Goal: Transaction & Acquisition: Book appointment/travel/reservation

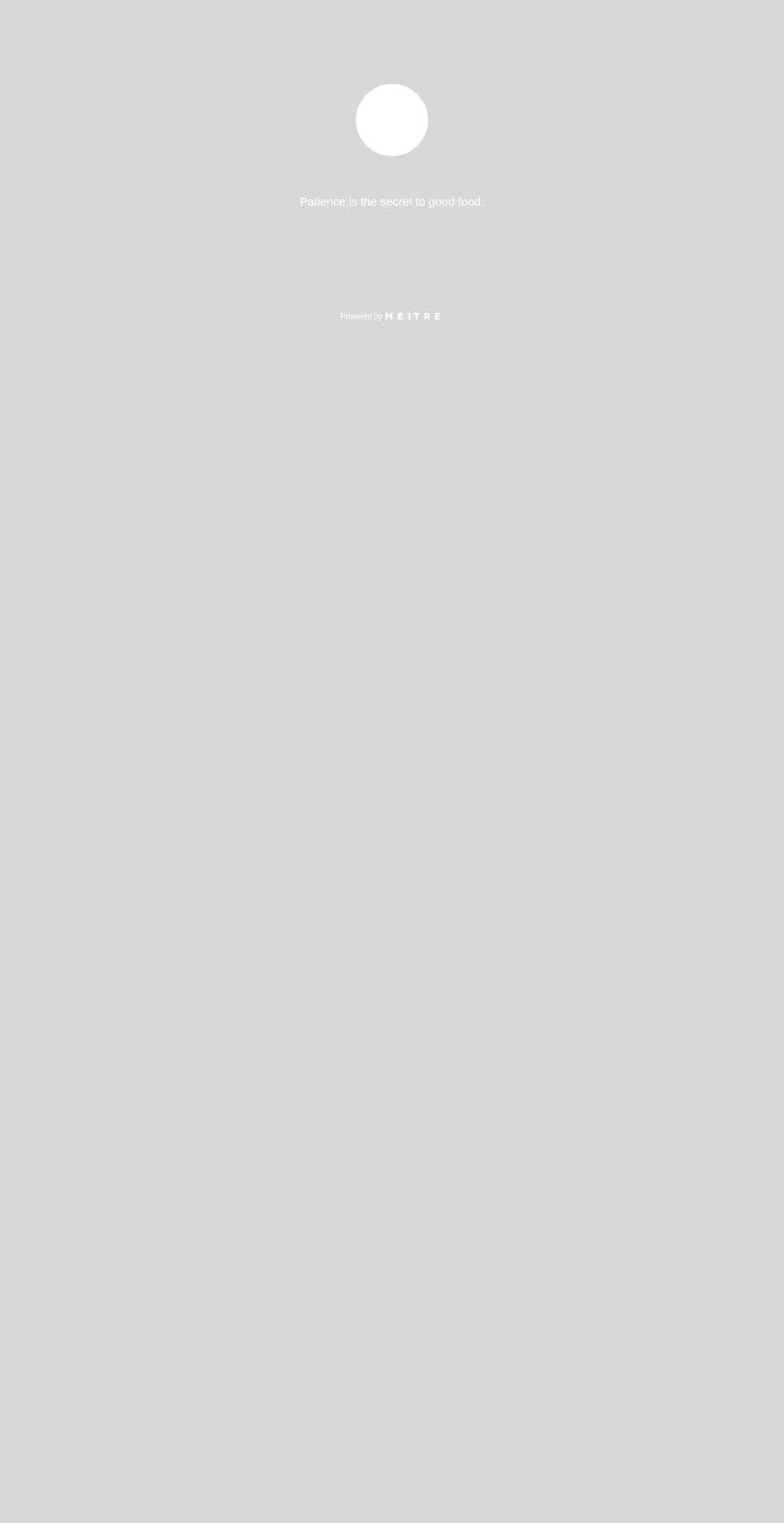
select select "es"
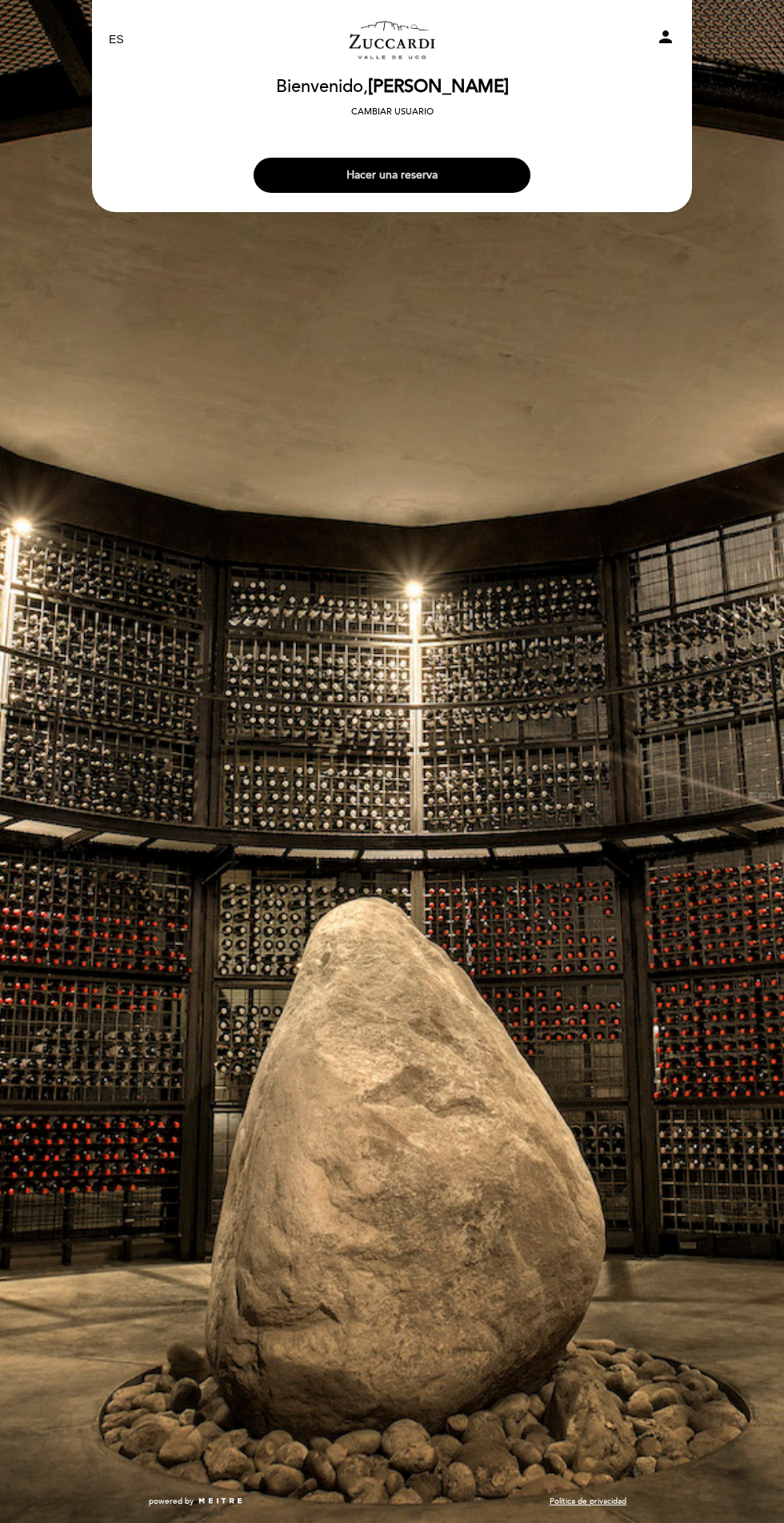
click at [488, 172] on button "Hacer una reserva" at bounding box center [391, 175] width 277 height 36
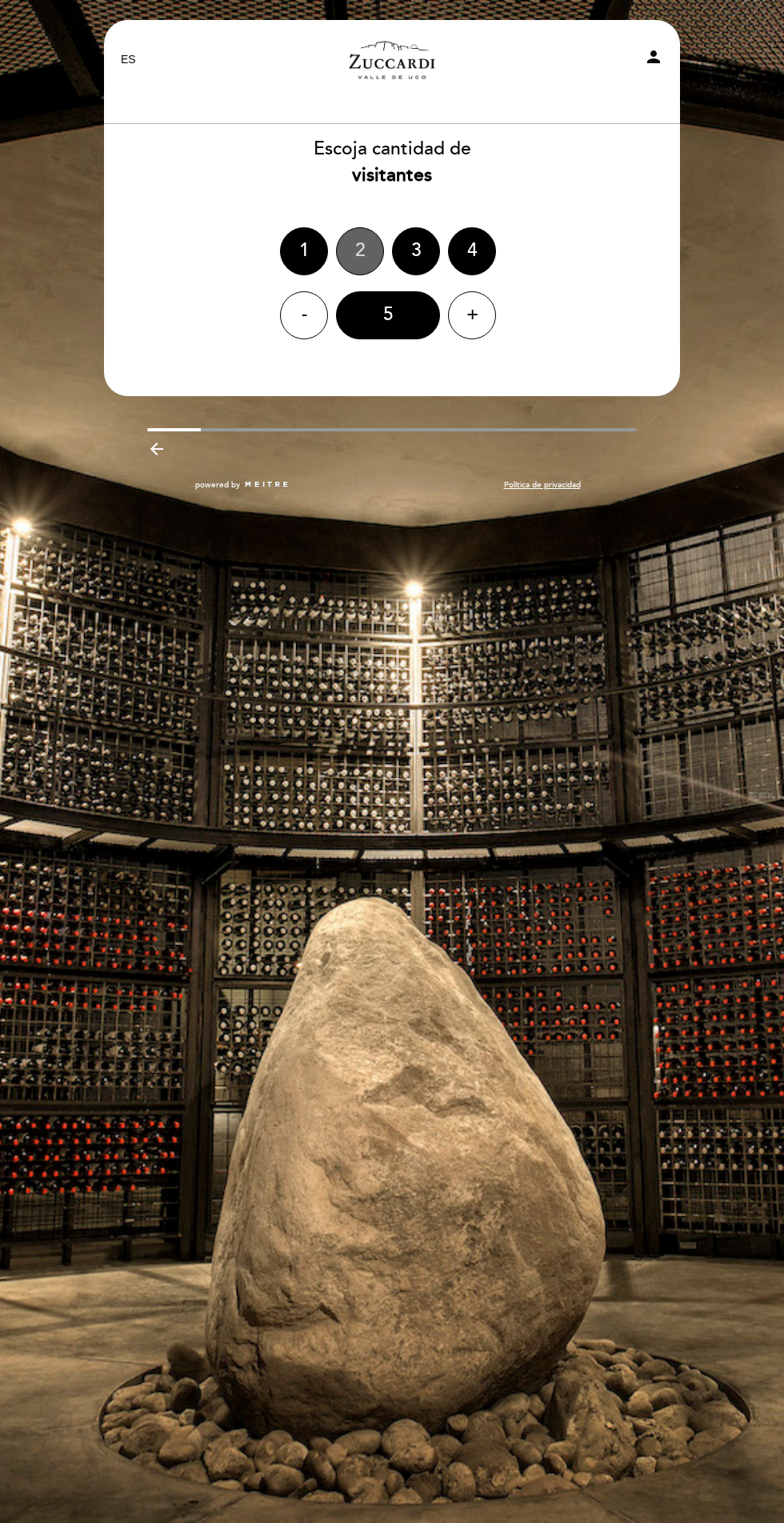
click at [359, 251] on div "2" at bounding box center [359, 251] width 48 height 48
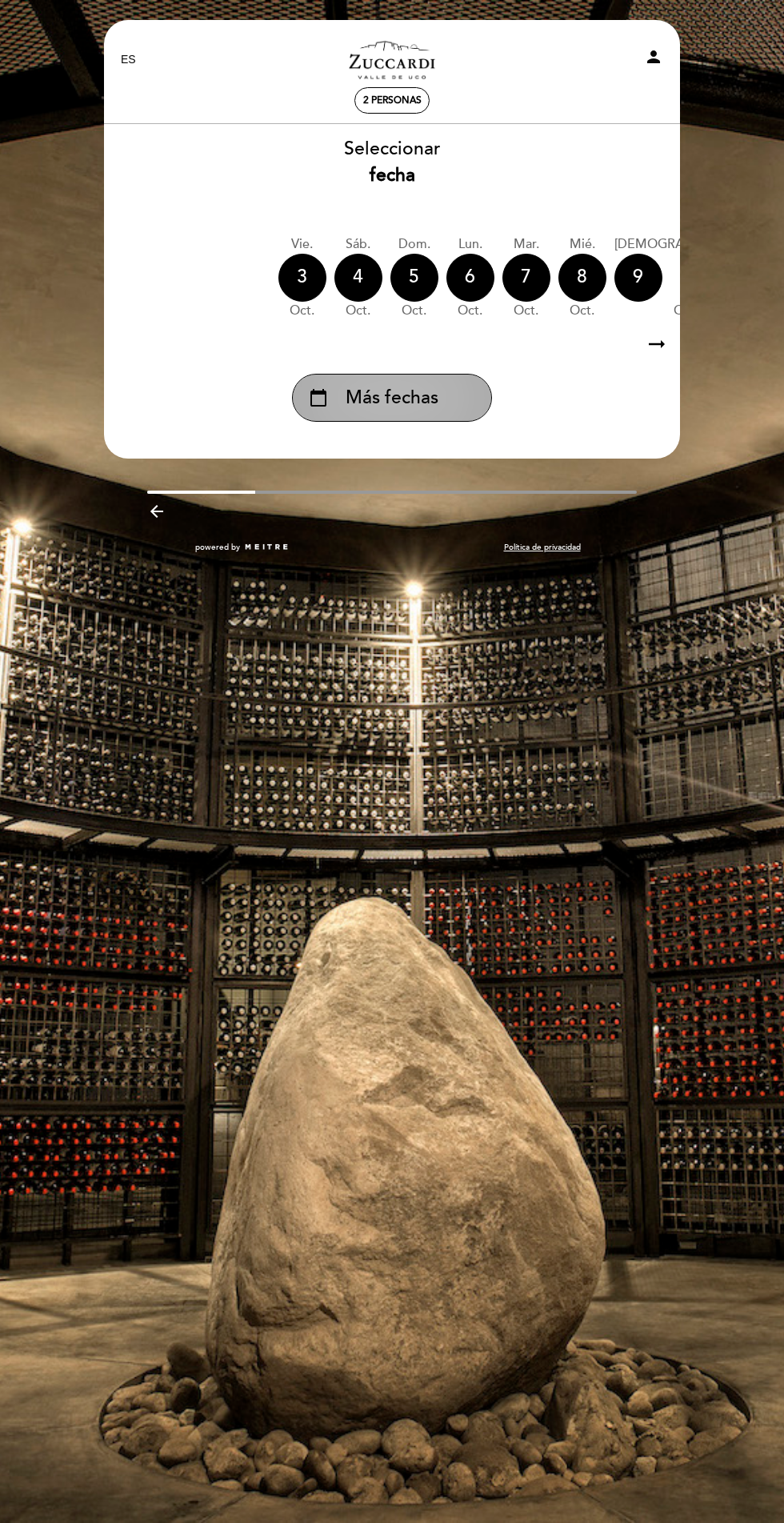
click at [460, 417] on div "calendar_today Más fechas" at bounding box center [391, 397] width 200 height 48
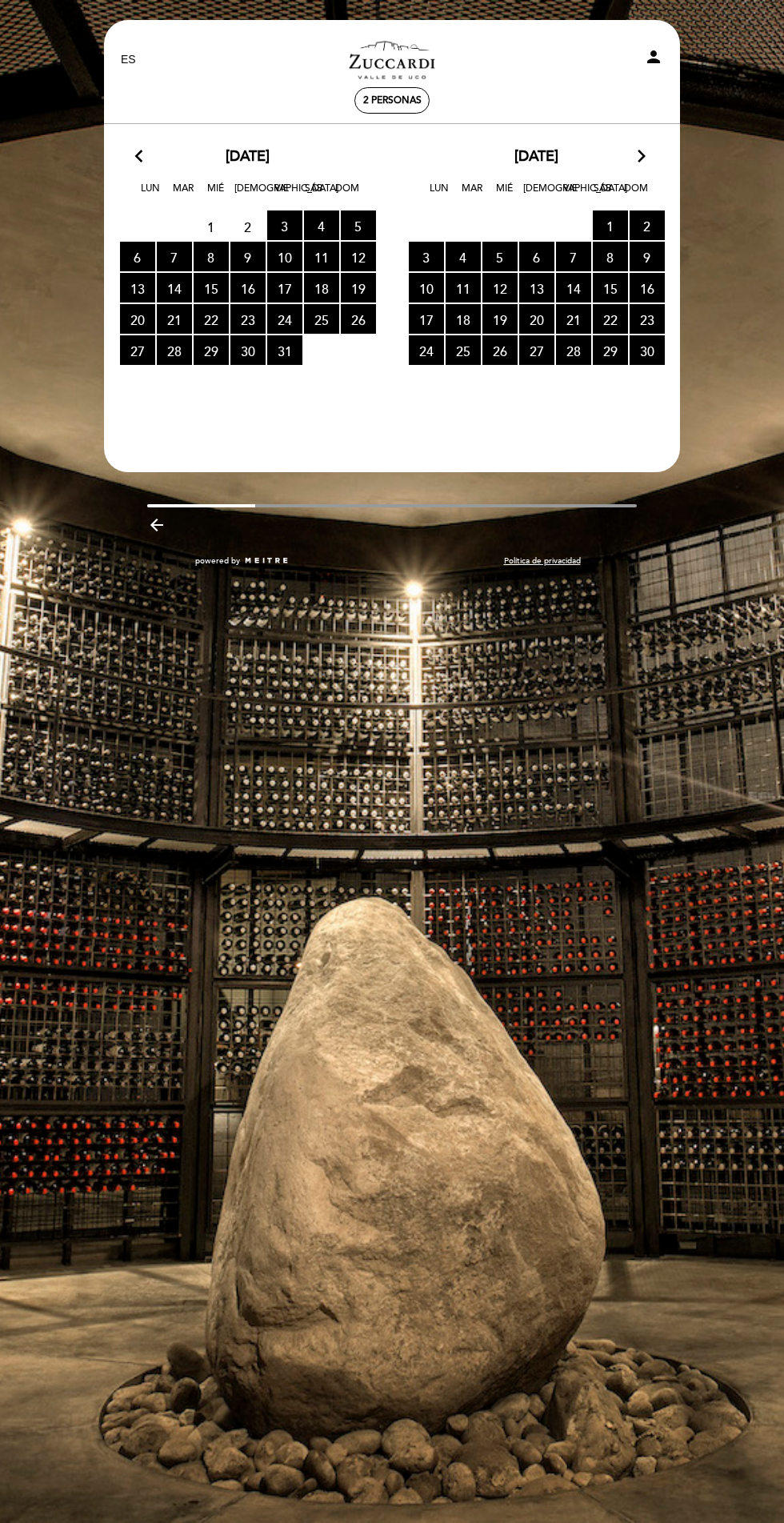
click at [644, 166] on icon "arrow_forward_ios" at bounding box center [641, 157] width 14 height 21
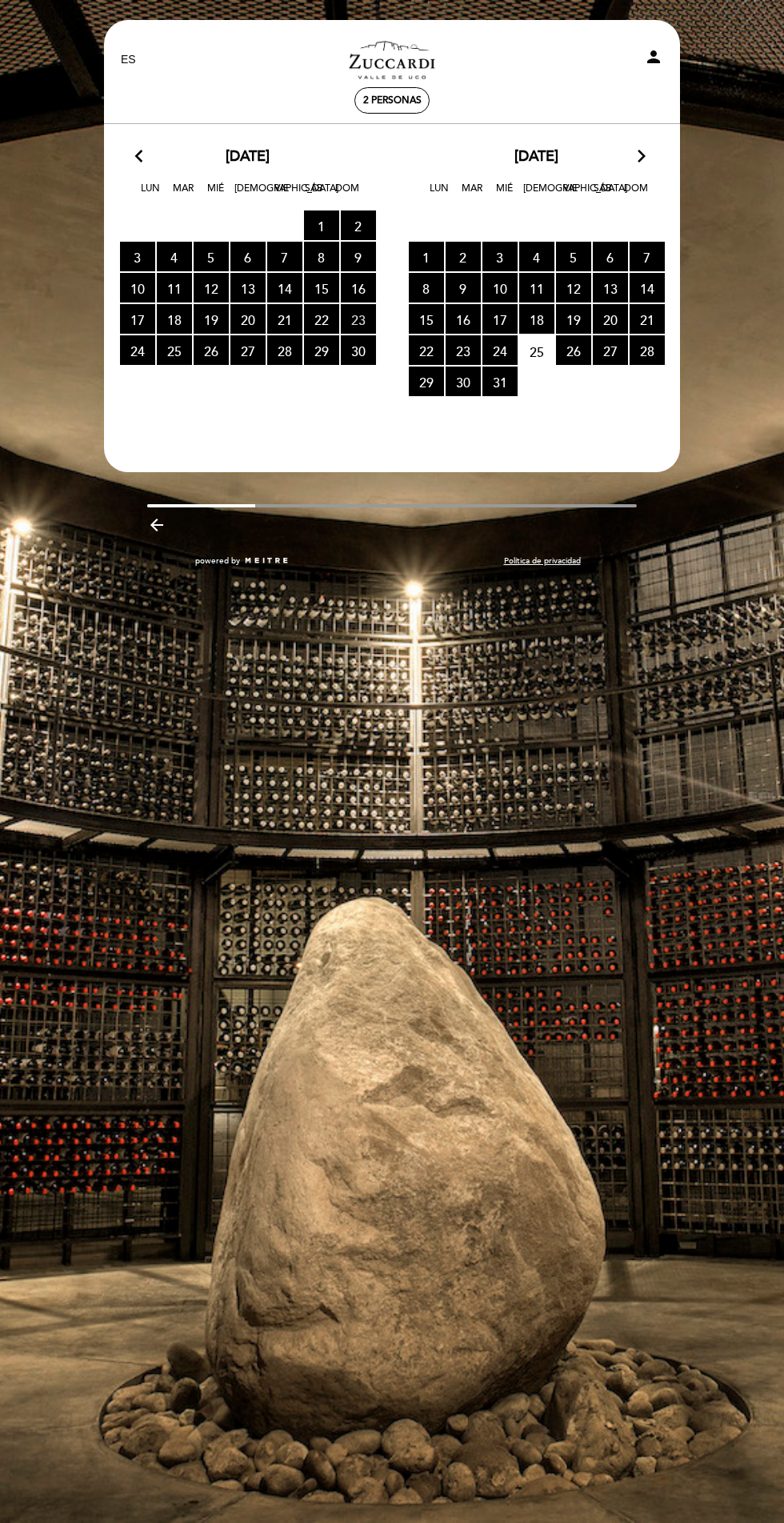
click at [356, 320] on span "23 RESERVAS DISPONIBLES" at bounding box center [358, 319] width 36 height 30
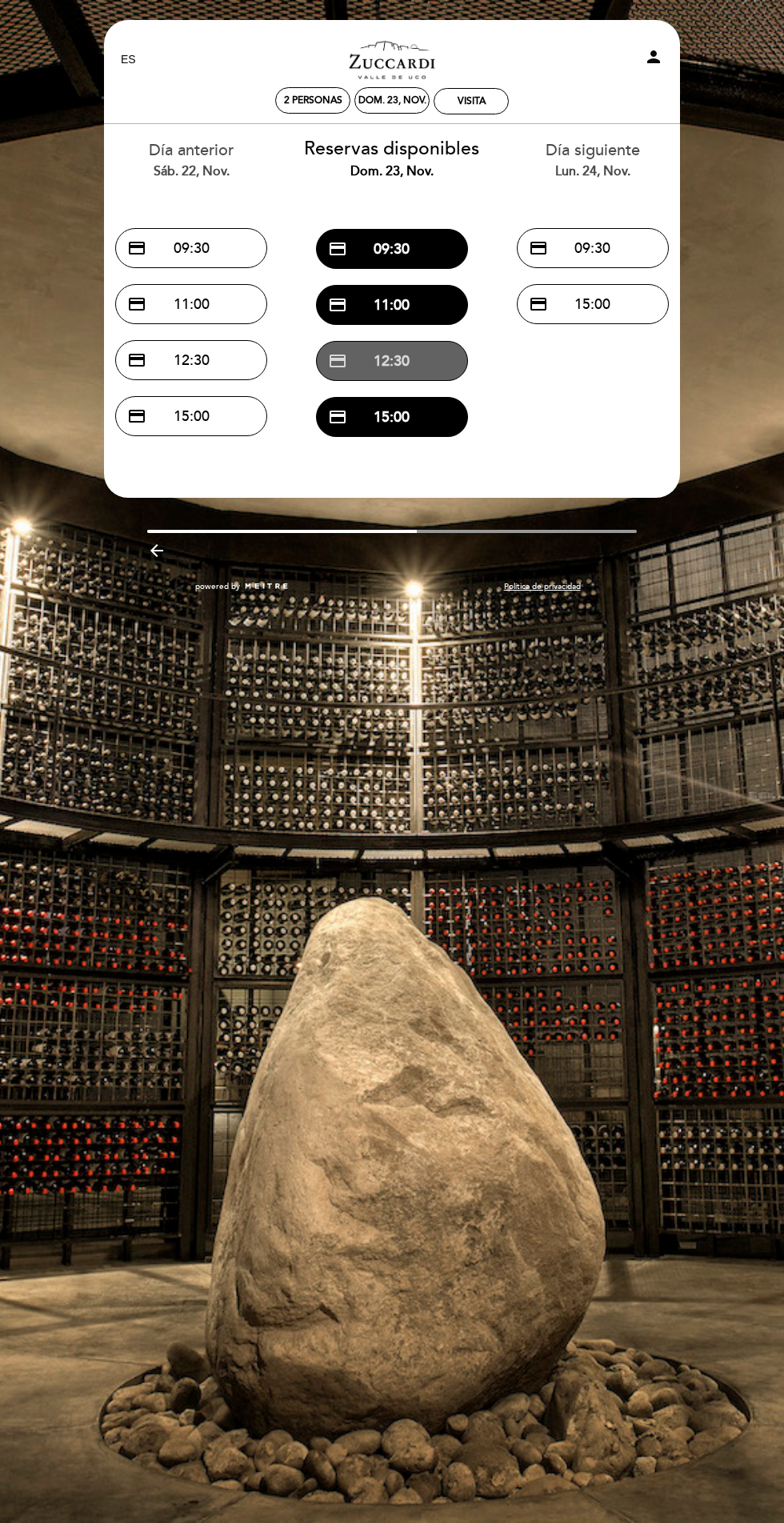
click at [436, 360] on button "credit_card 12:30" at bounding box center [392, 360] width 152 height 40
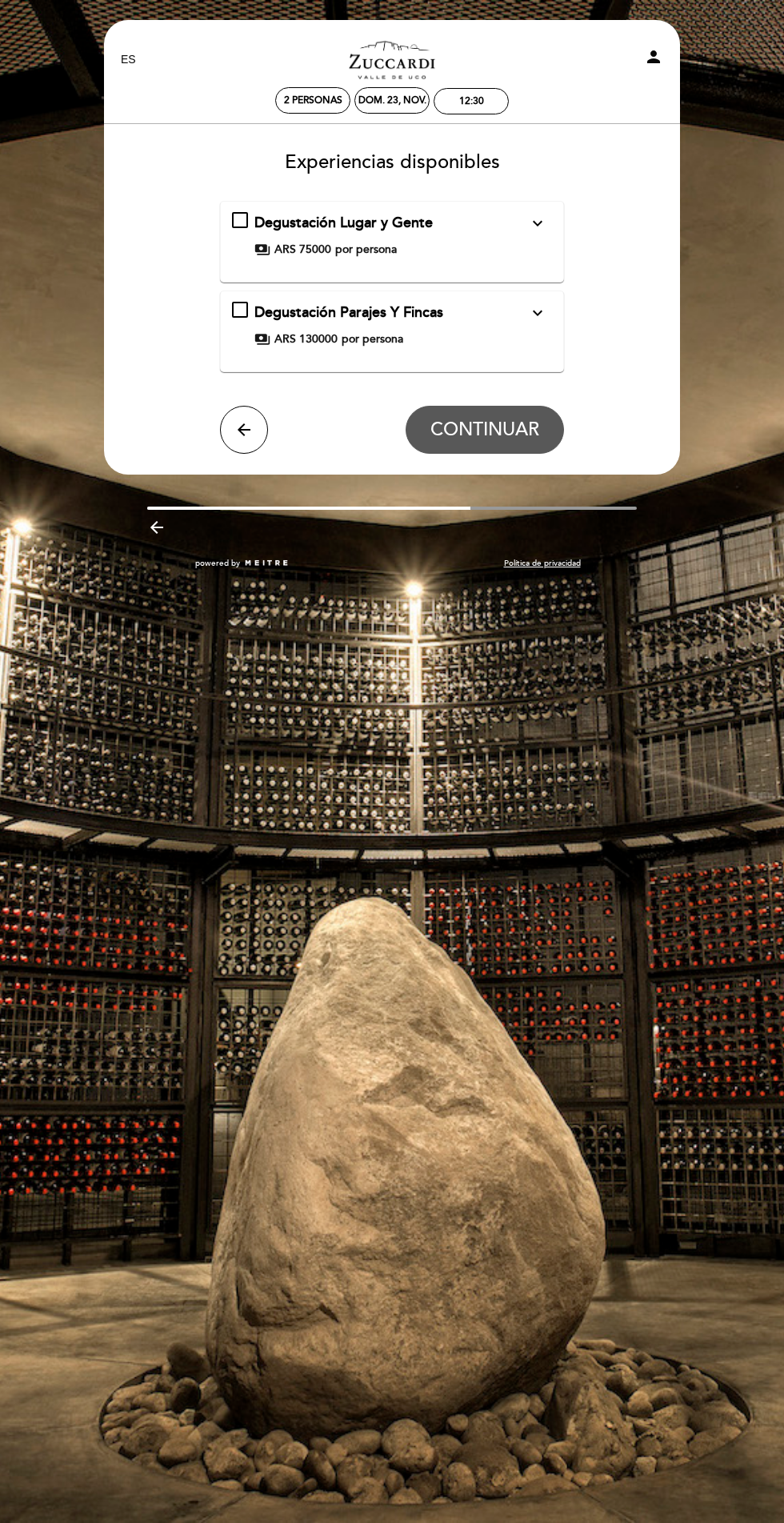
click at [547, 257] on div "Degustación Lugar y Gente expand_more Para nosotros, el vino es lugar y es gent…" at bounding box center [391, 236] width 319 height 45
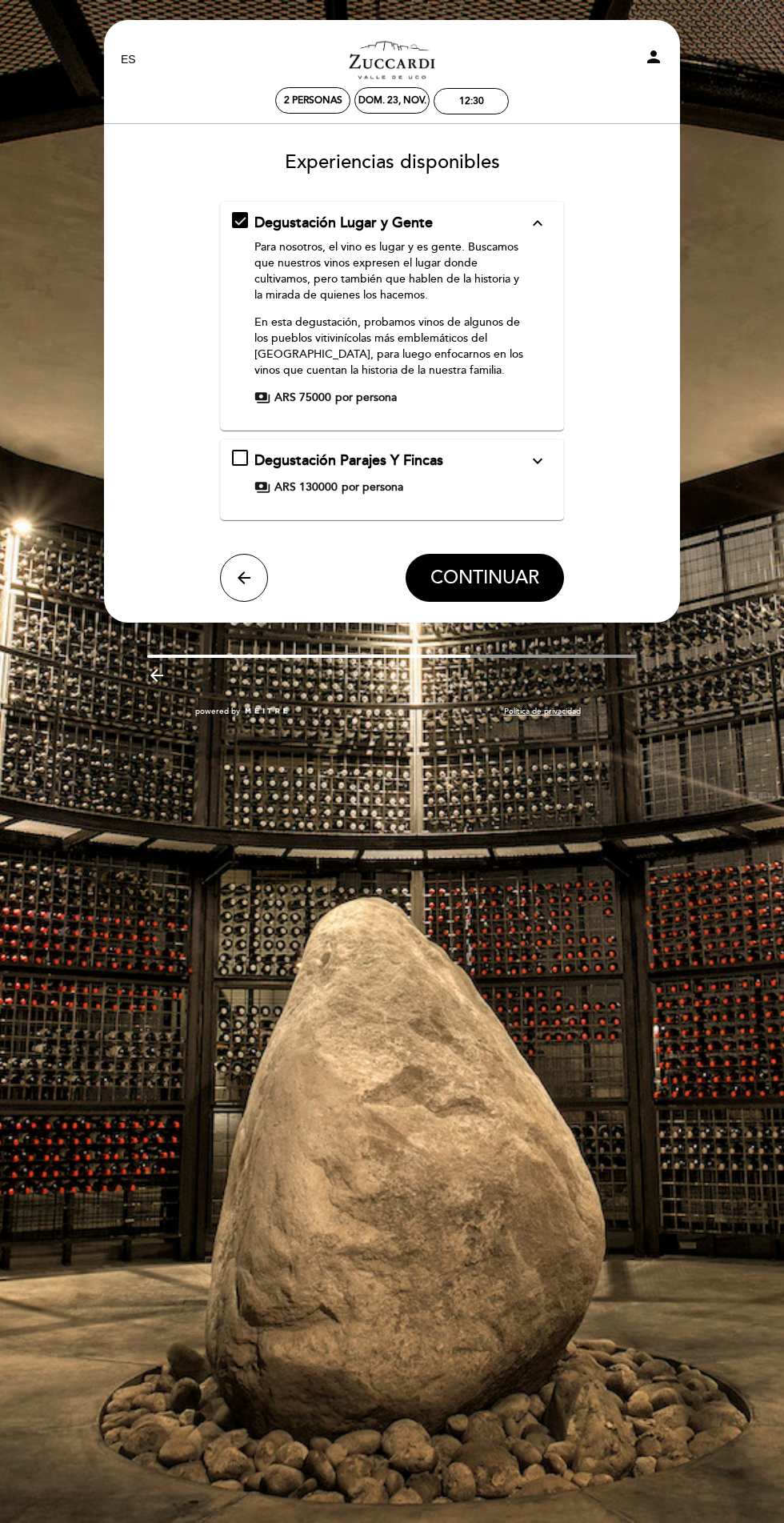
click at [546, 461] on icon "expand_more" at bounding box center [537, 461] width 19 height 19
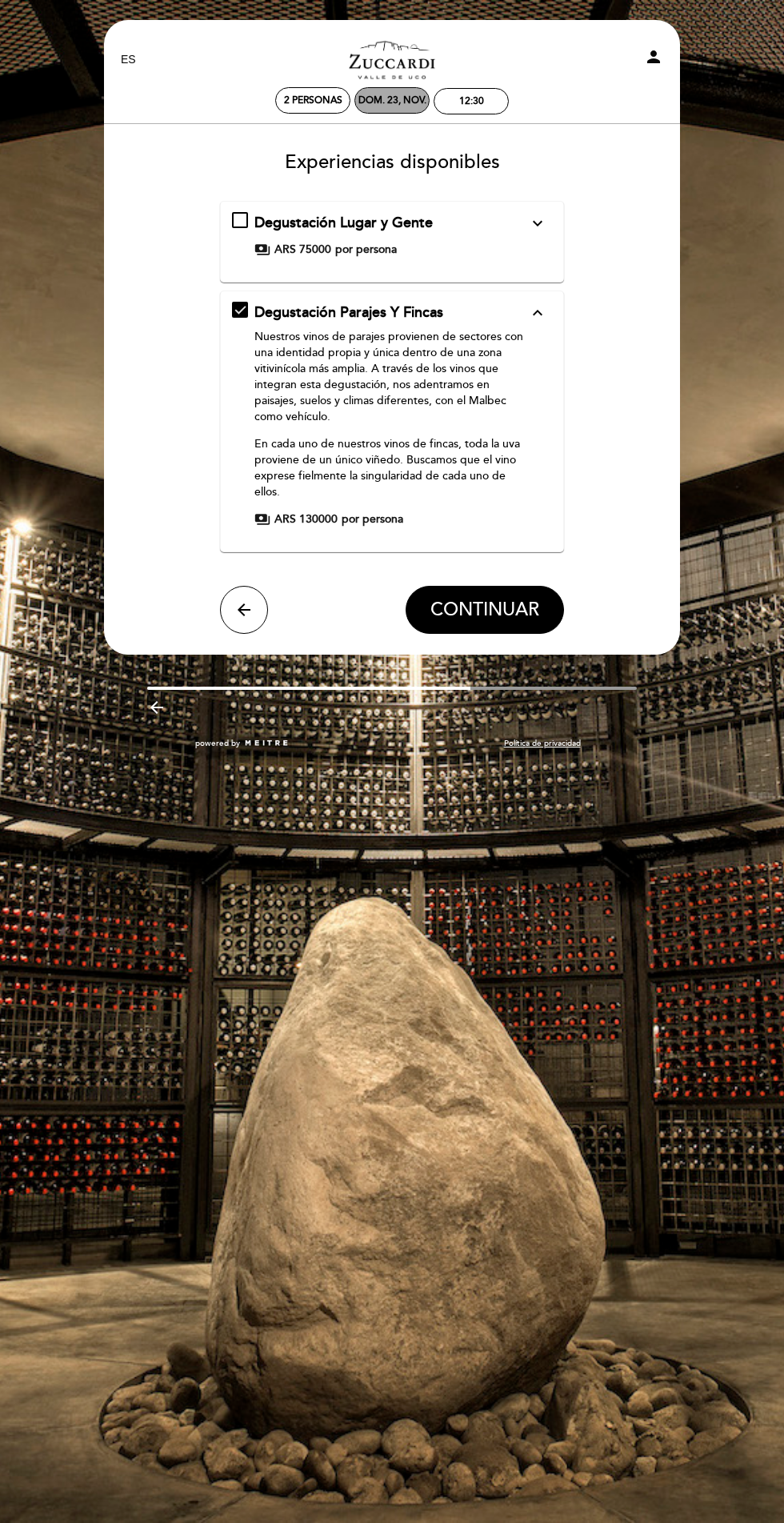
click at [406, 100] on div "dom. 23, nov." at bounding box center [392, 100] width 68 height 12
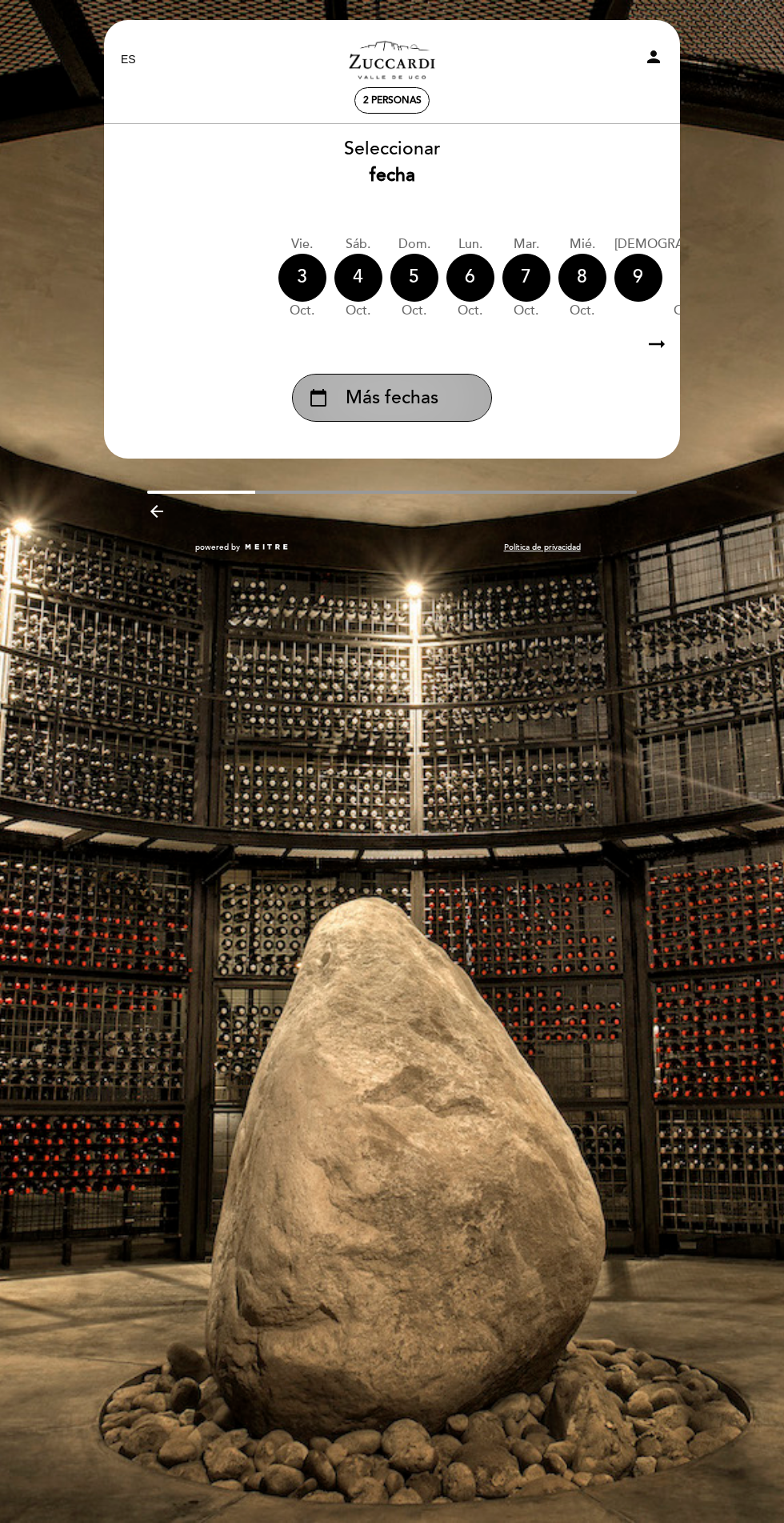
click at [429, 400] on span "Más fechas" at bounding box center [391, 398] width 93 height 26
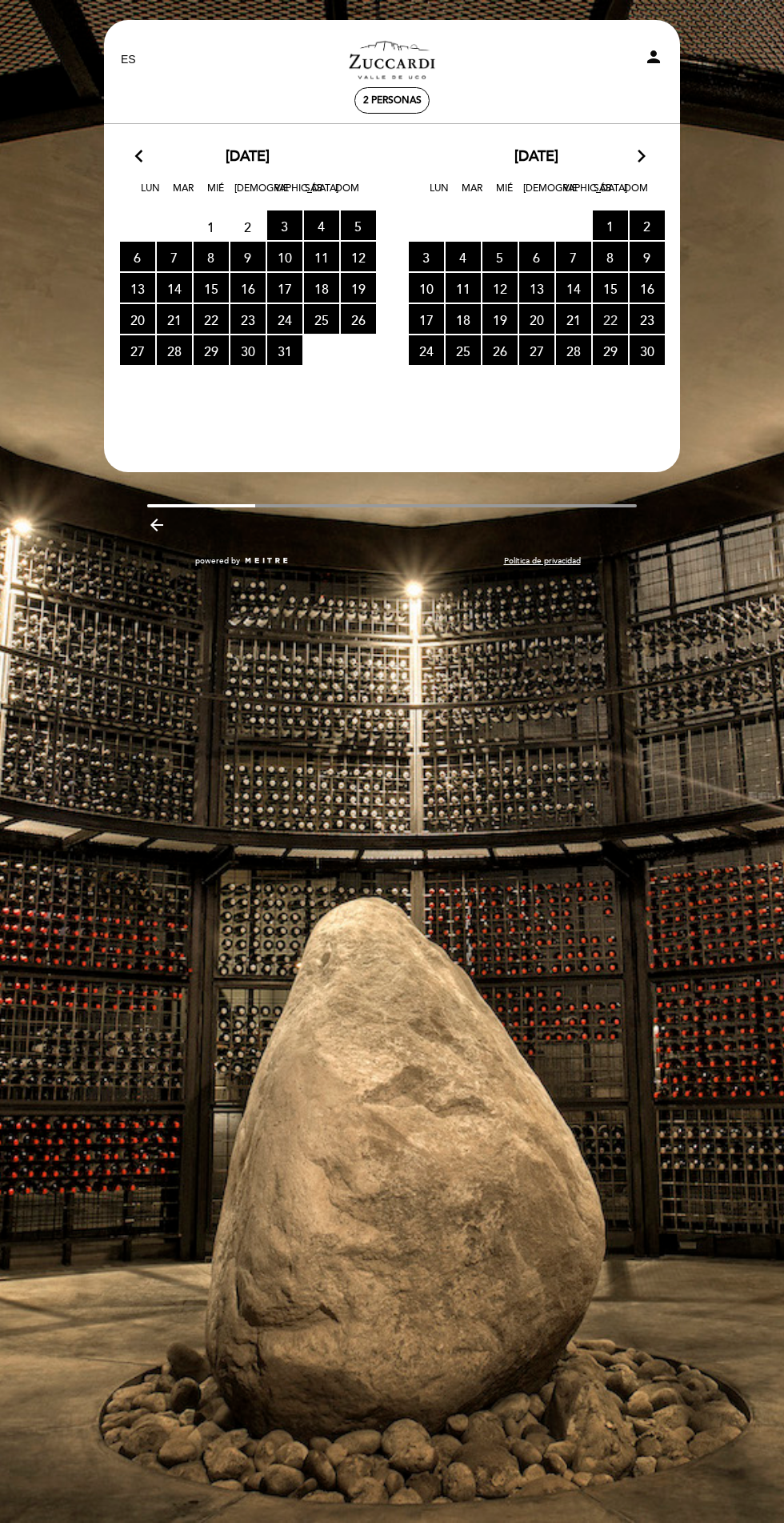
click at [610, 320] on span "22 RESERVAS DISPONIBLES" at bounding box center [611, 319] width 36 height 30
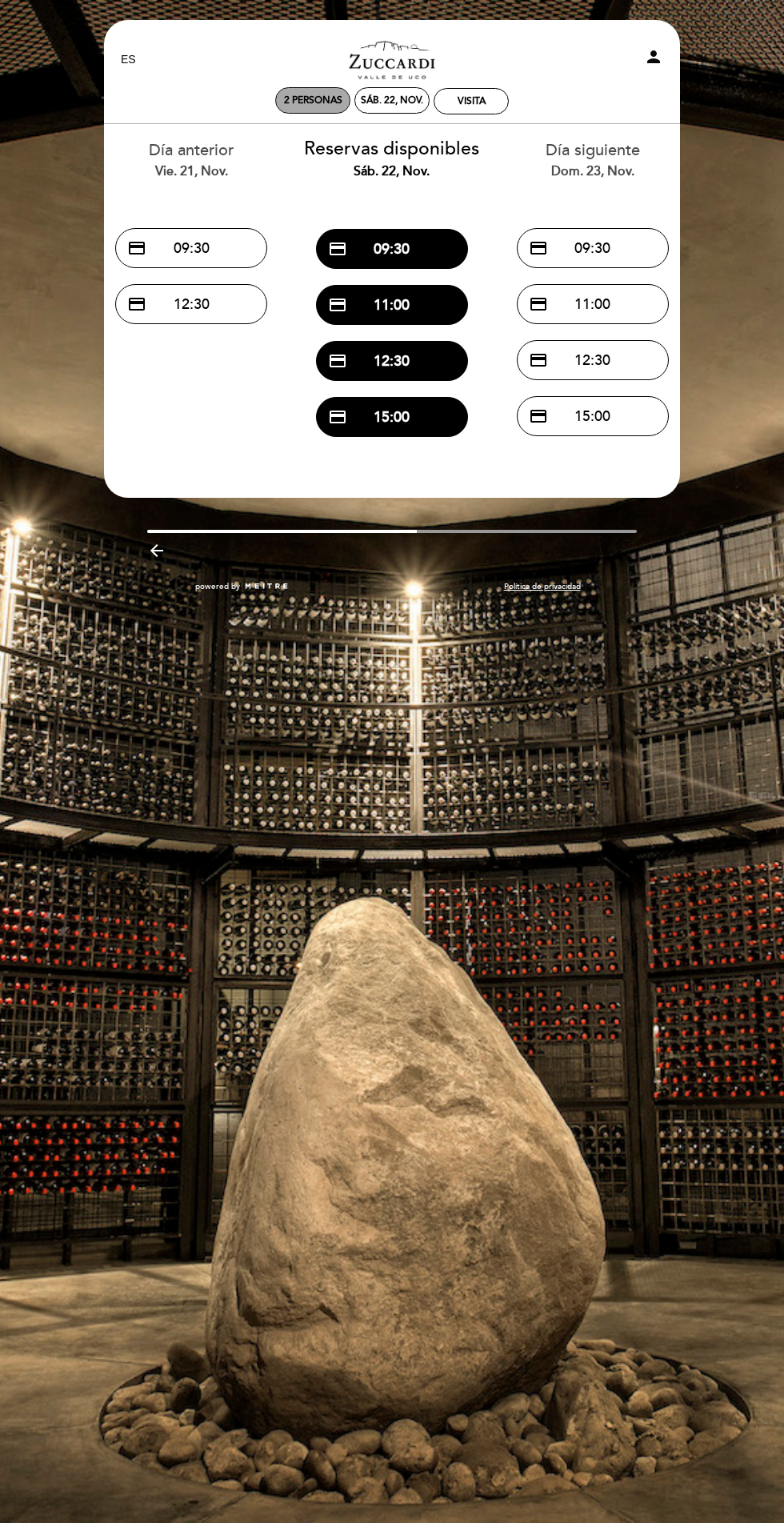
click at [311, 100] on span "2 personas" at bounding box center [313, 100] width 58 height 12
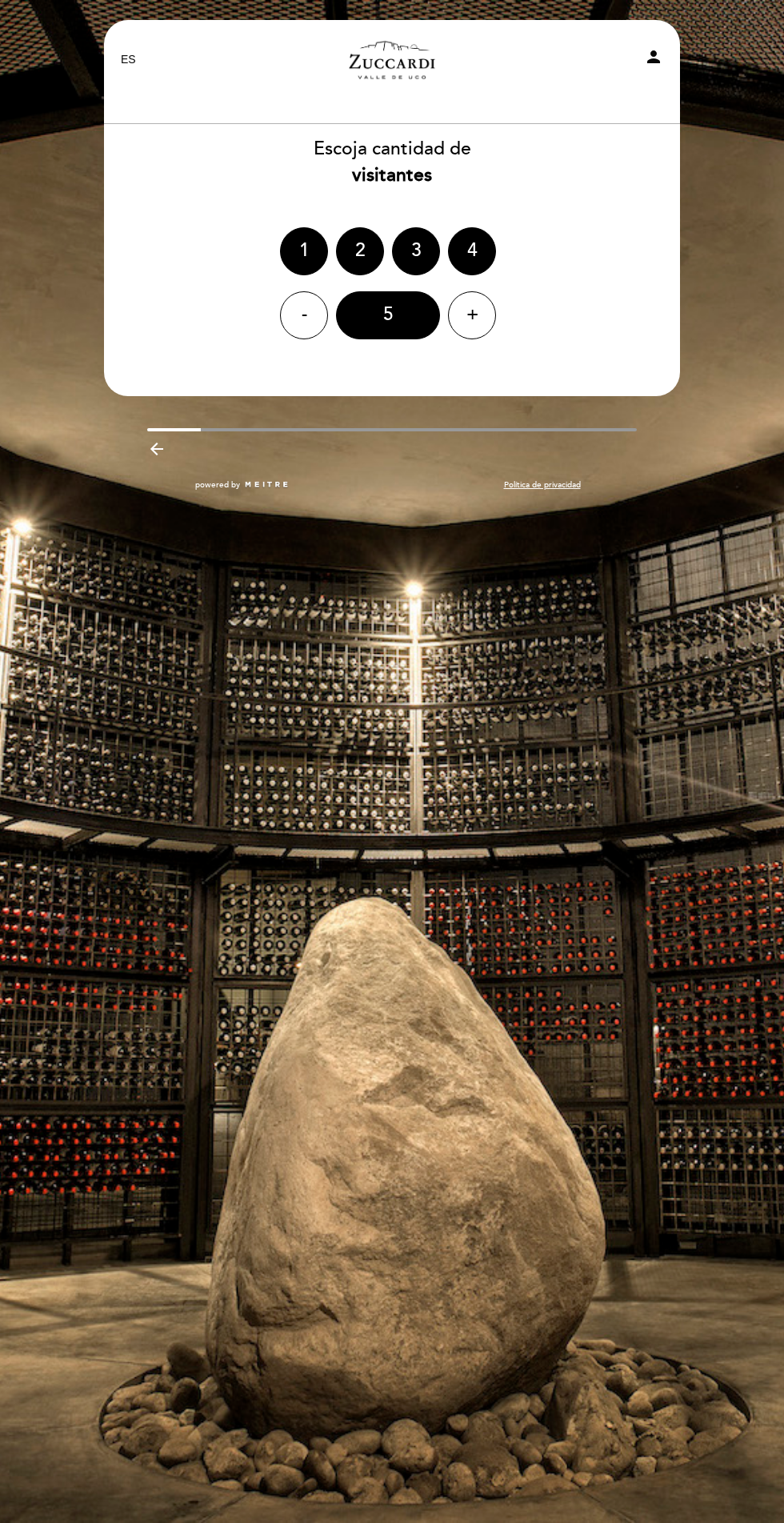
click at [425, 61] on link "Zuccardi Valle de Uco - Turismo" at bounding box center [391, 59] width 200 height 44
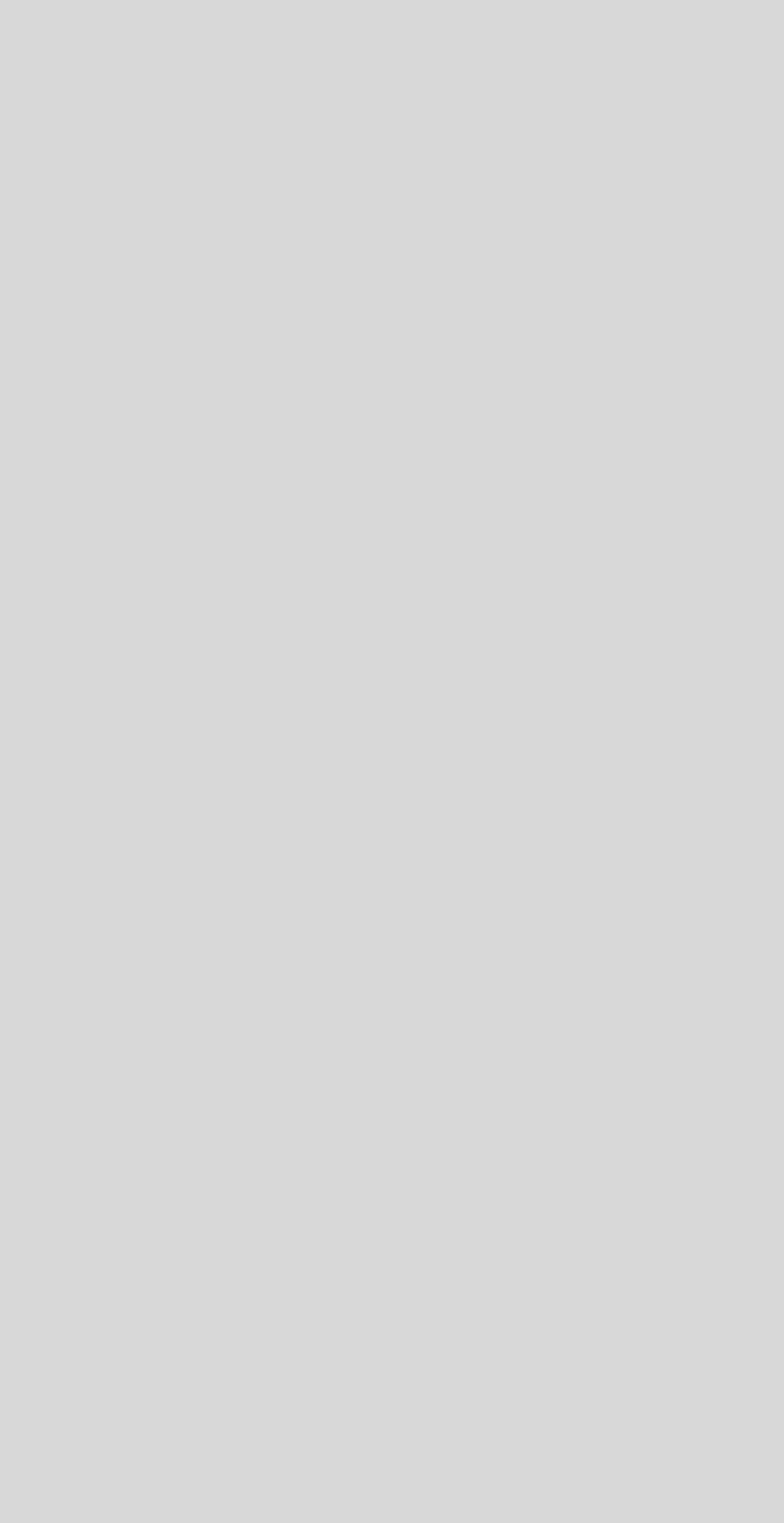
select select "es"
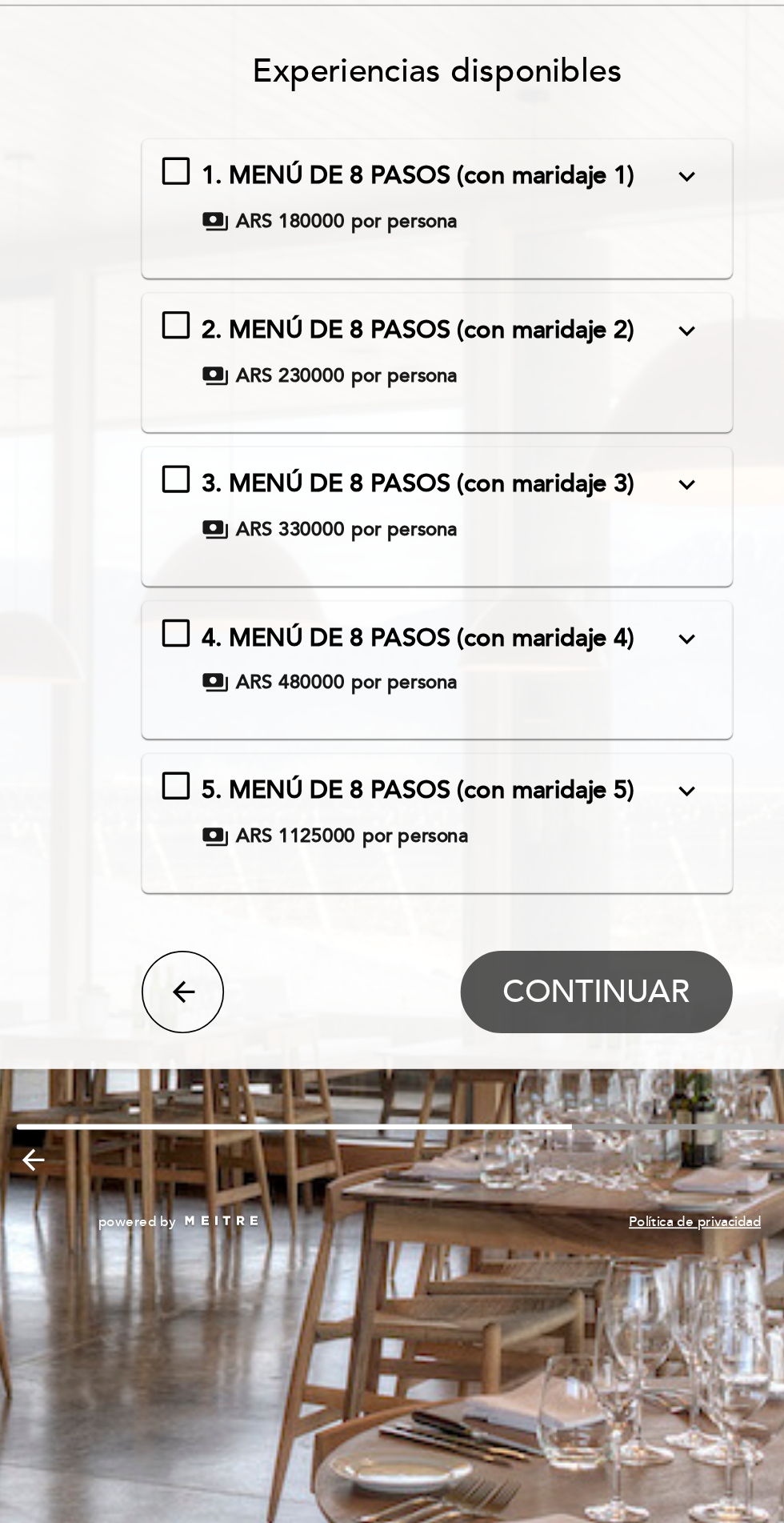
click at [429, 571] on span "5. MENÚ DE 8 PASOS (con maridaje 5)" at bounding box center [380, 580] width 252 height 18
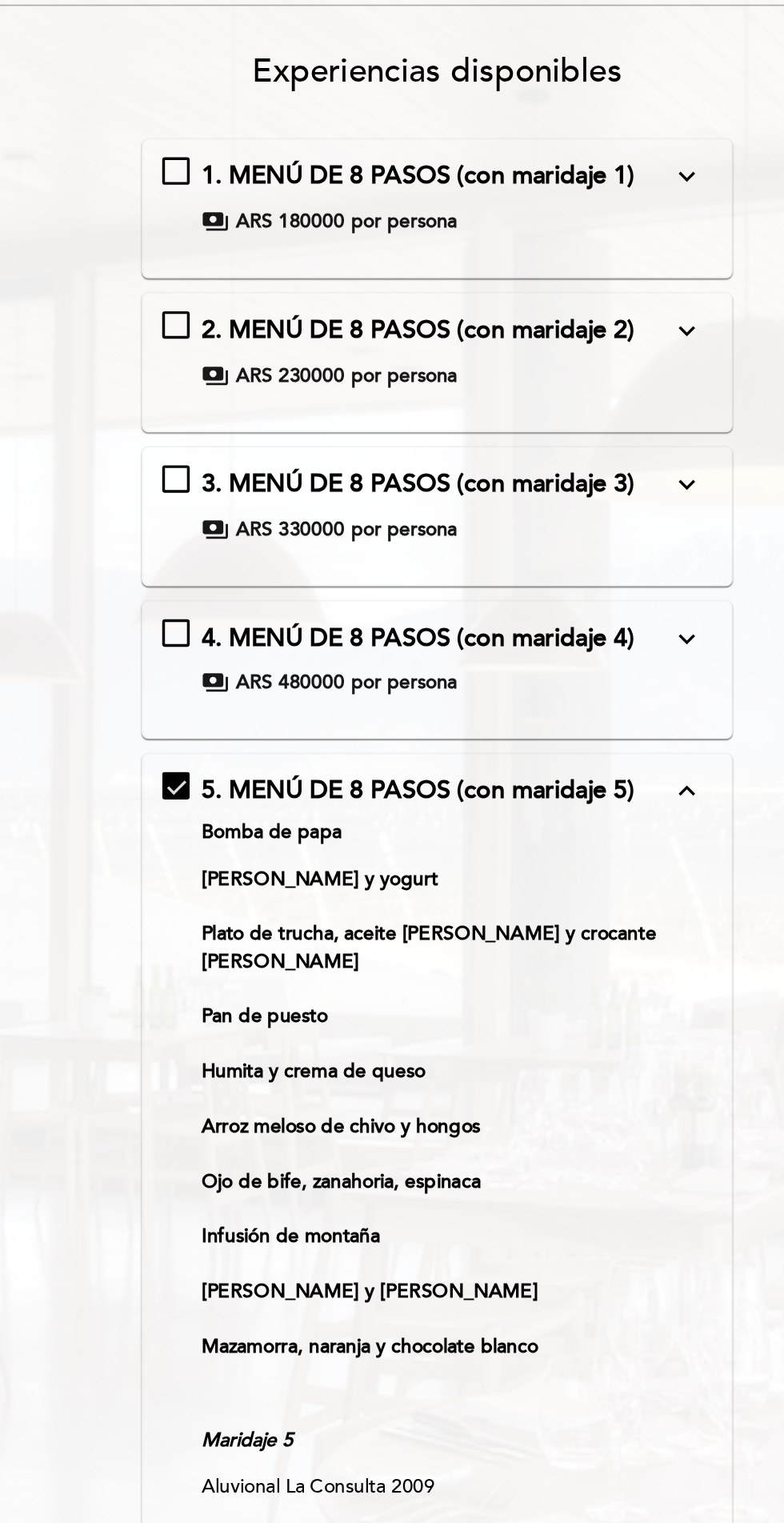
click at [532, 571] on icon "expand_less" at bounding box center [537, 581] width 19 height 19
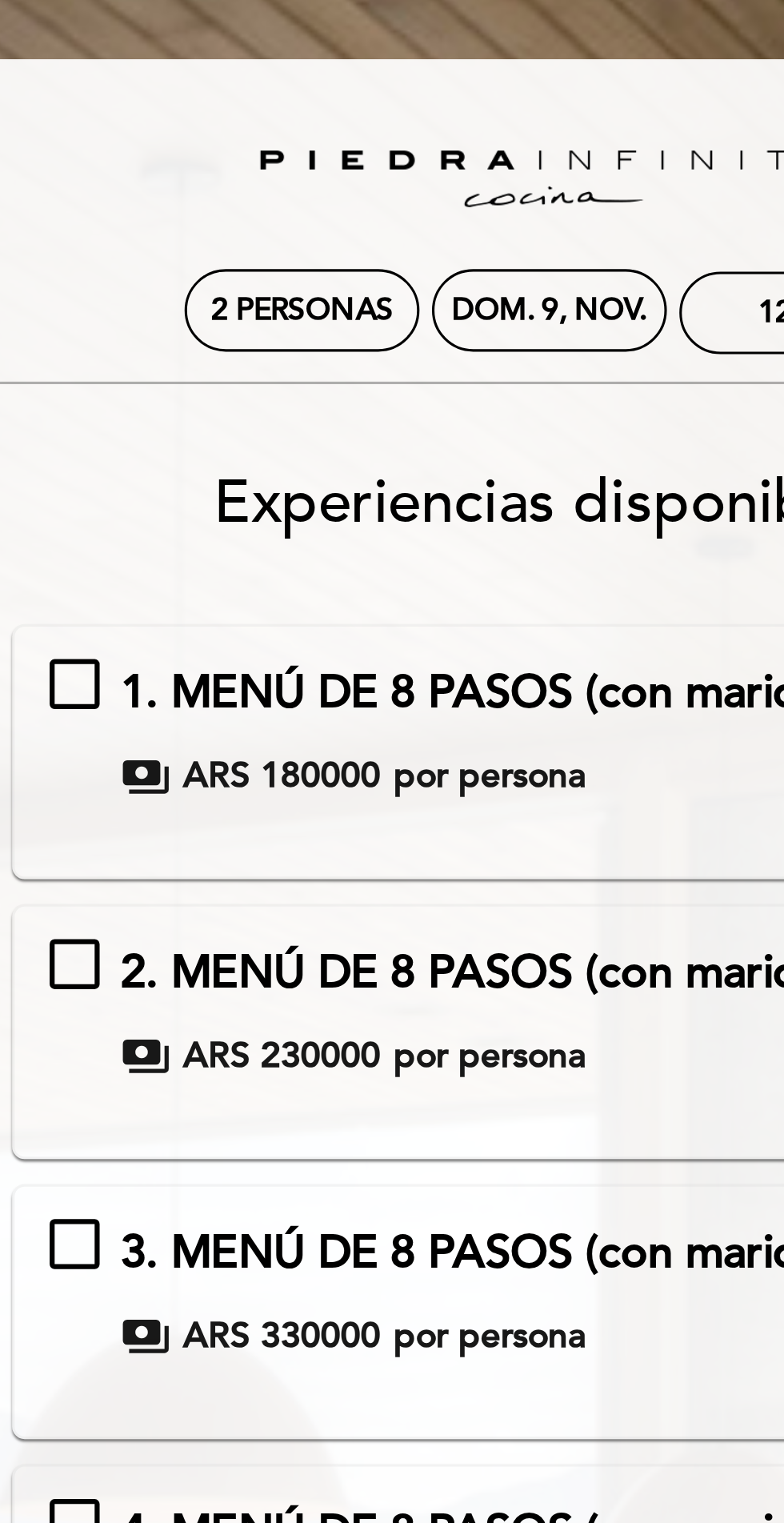
click at [427, 226] on span "1. MENÚ DE 8 PASOS (con maridaje 1)" at bounding box center [380, 222] width 252 height 18
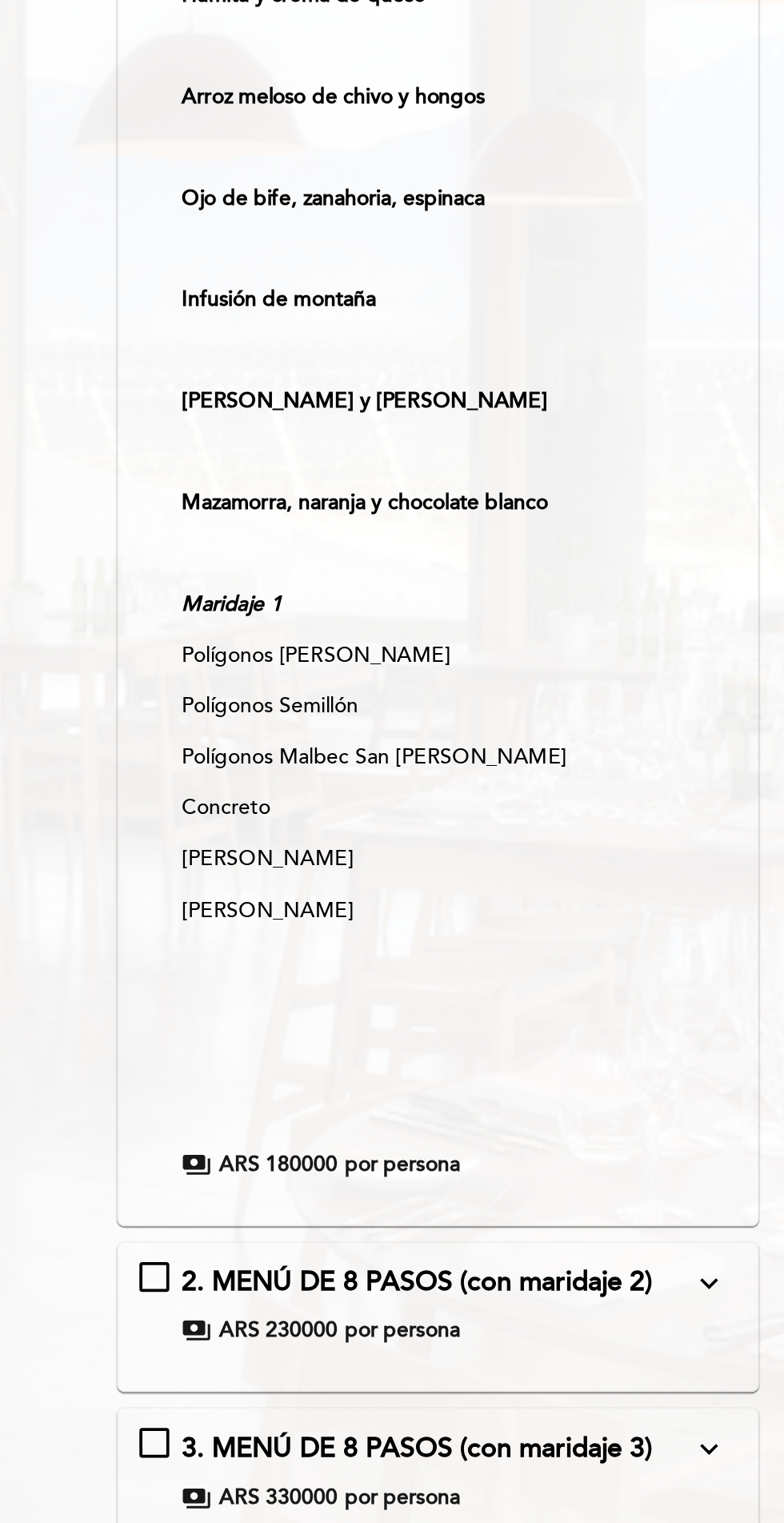
click at [541, 1135] on icon "expand_more" at bounding box center [537, 1144] width 19 height 19
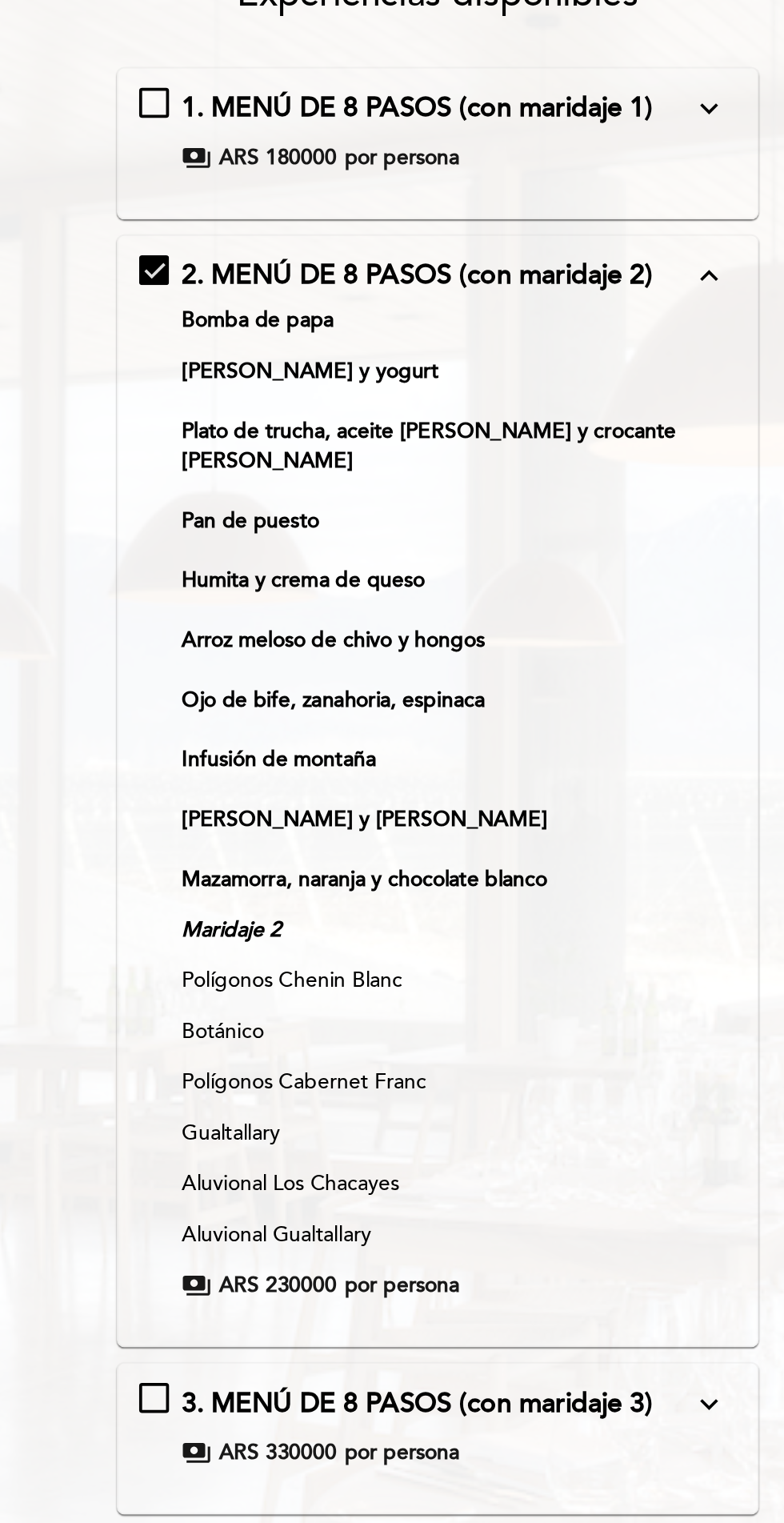
click at [511, 936] on div "payments ARS 330000 por persona" at bounding box center [390, 943] width 273 height 16
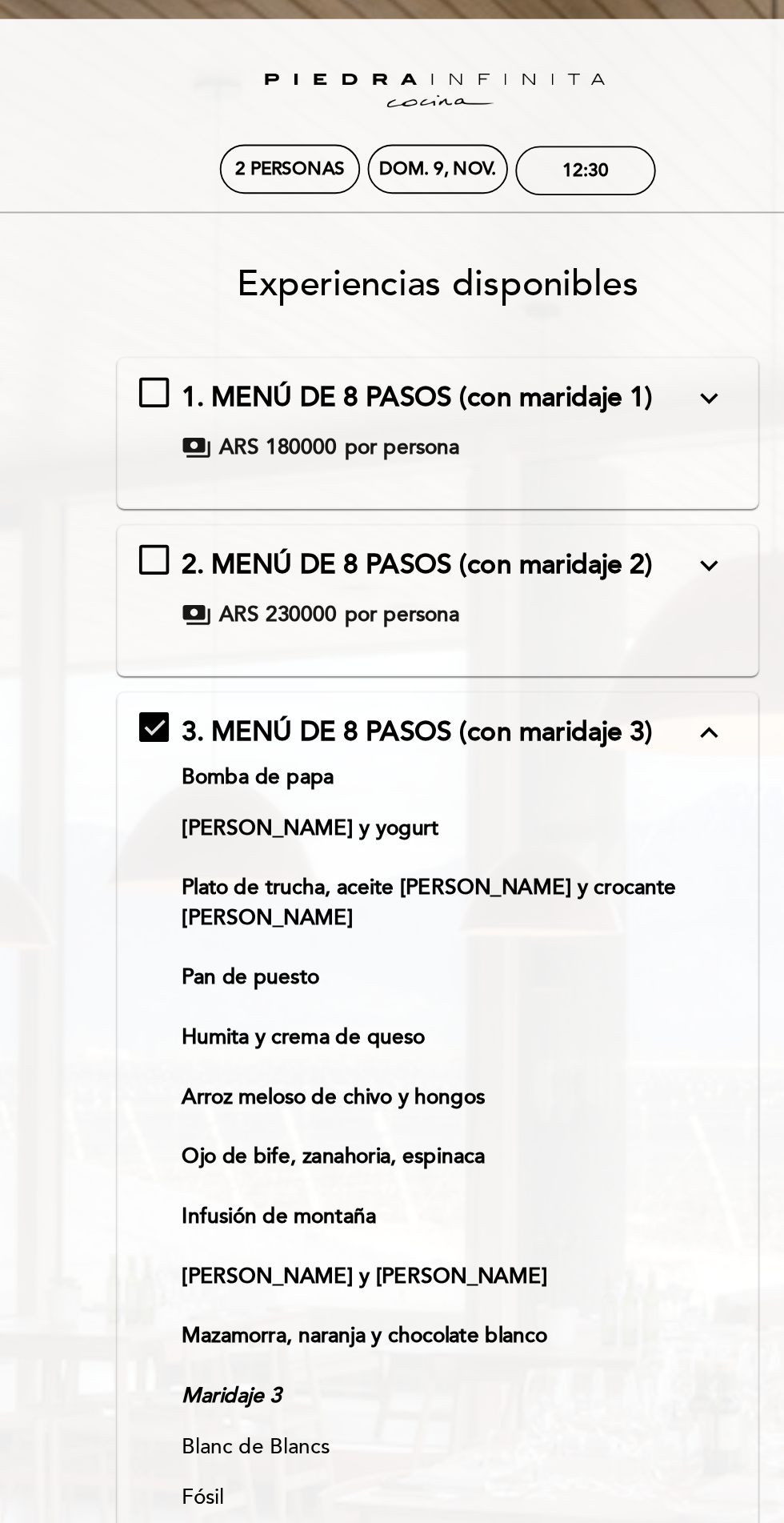
click at [530, 213] on button "expand_more" at bounding box center [537, 223] width 29 height 21
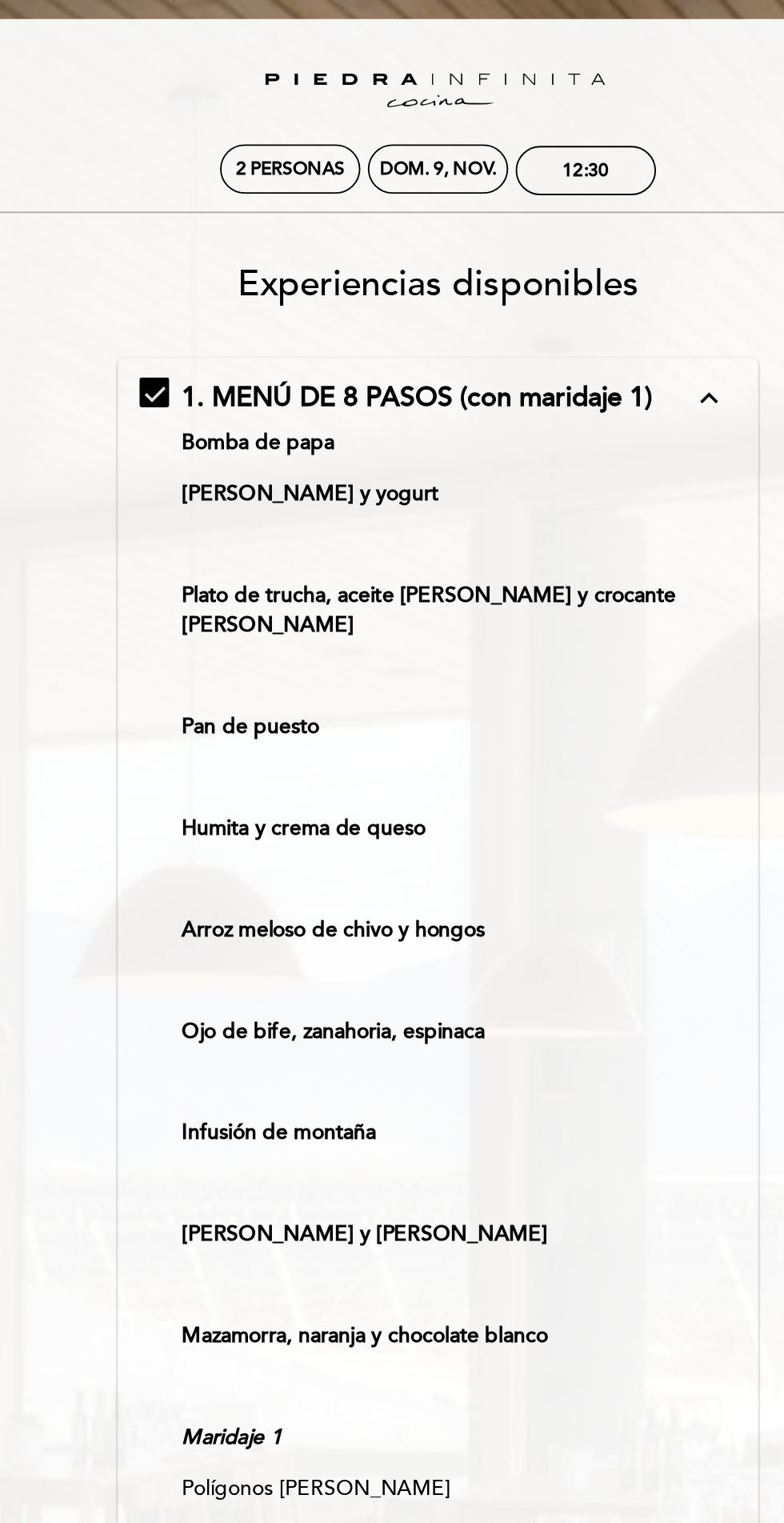
click at [543, 216] on icon "expand_less" at bounding box center [537, 223] width 19 height 19
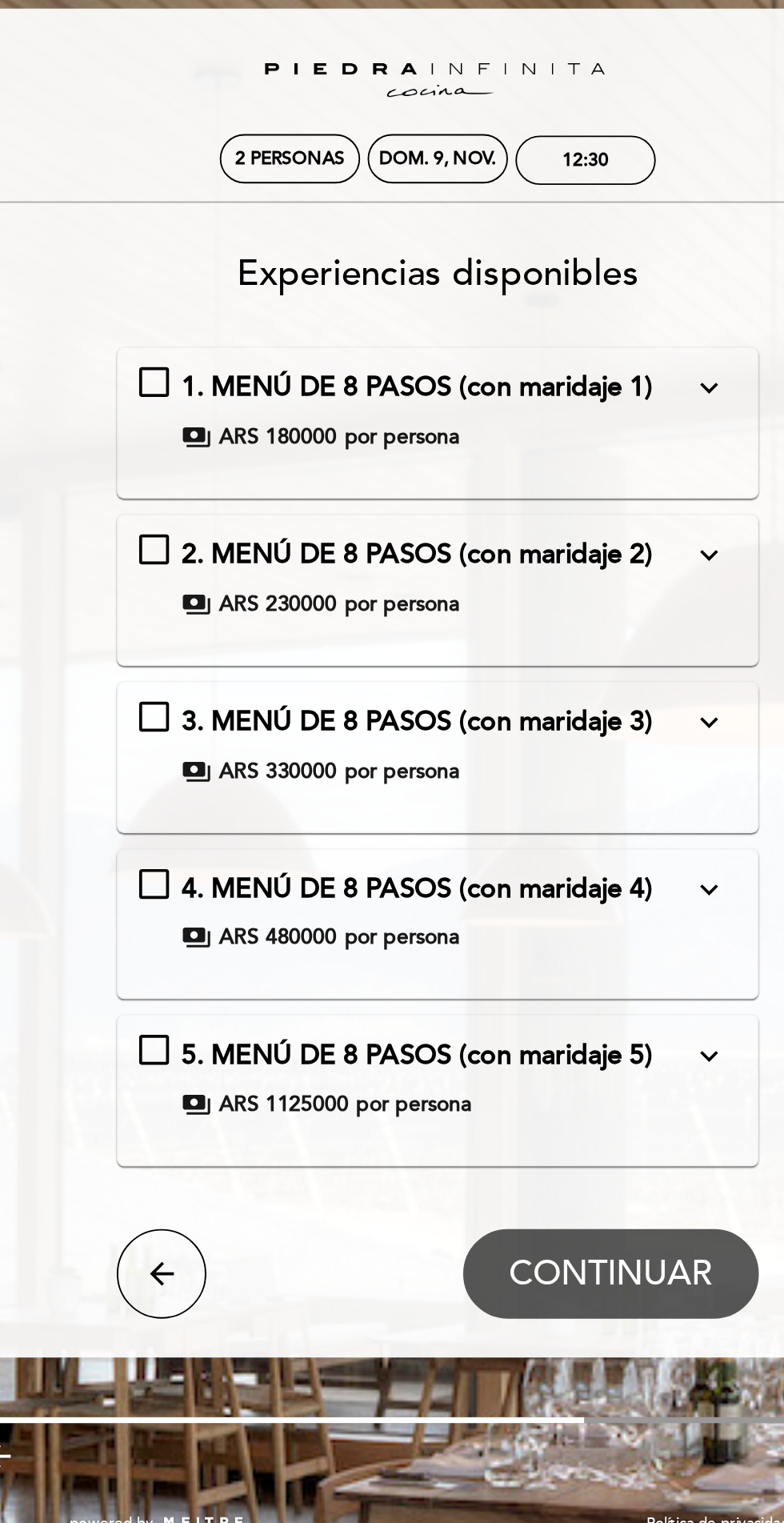
click at [549, 225] on button "expand_more" at bounding box center [537, 223] width 29 height 21
